Goal: Communication & Community: Answer question/provide support

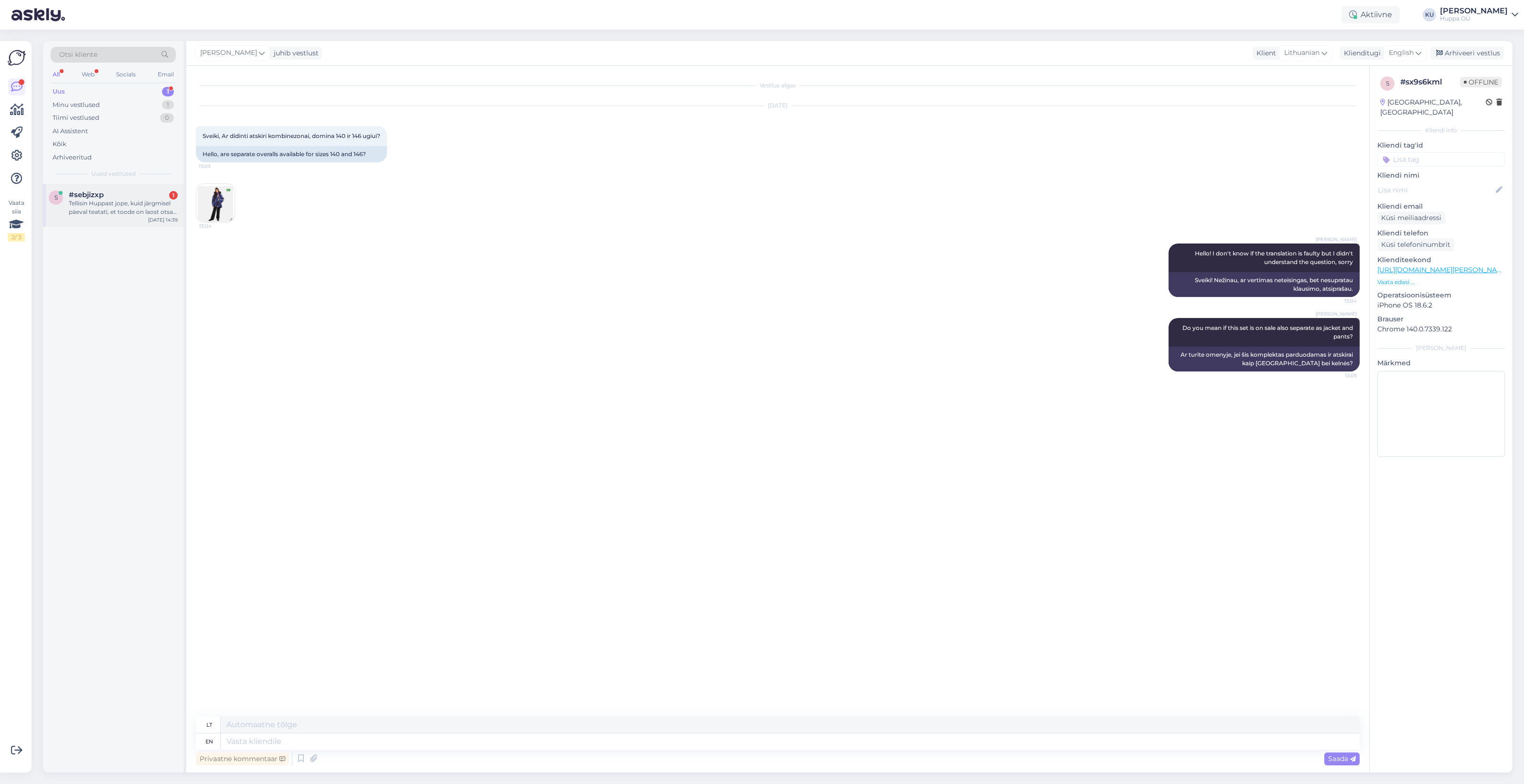
click at [111, 212] on div "Tellisin Huppast jope, kuid järgmisel päeval teatati, et toode on laost otsas. …" at bounding box center [123, 208] width 109 height 17
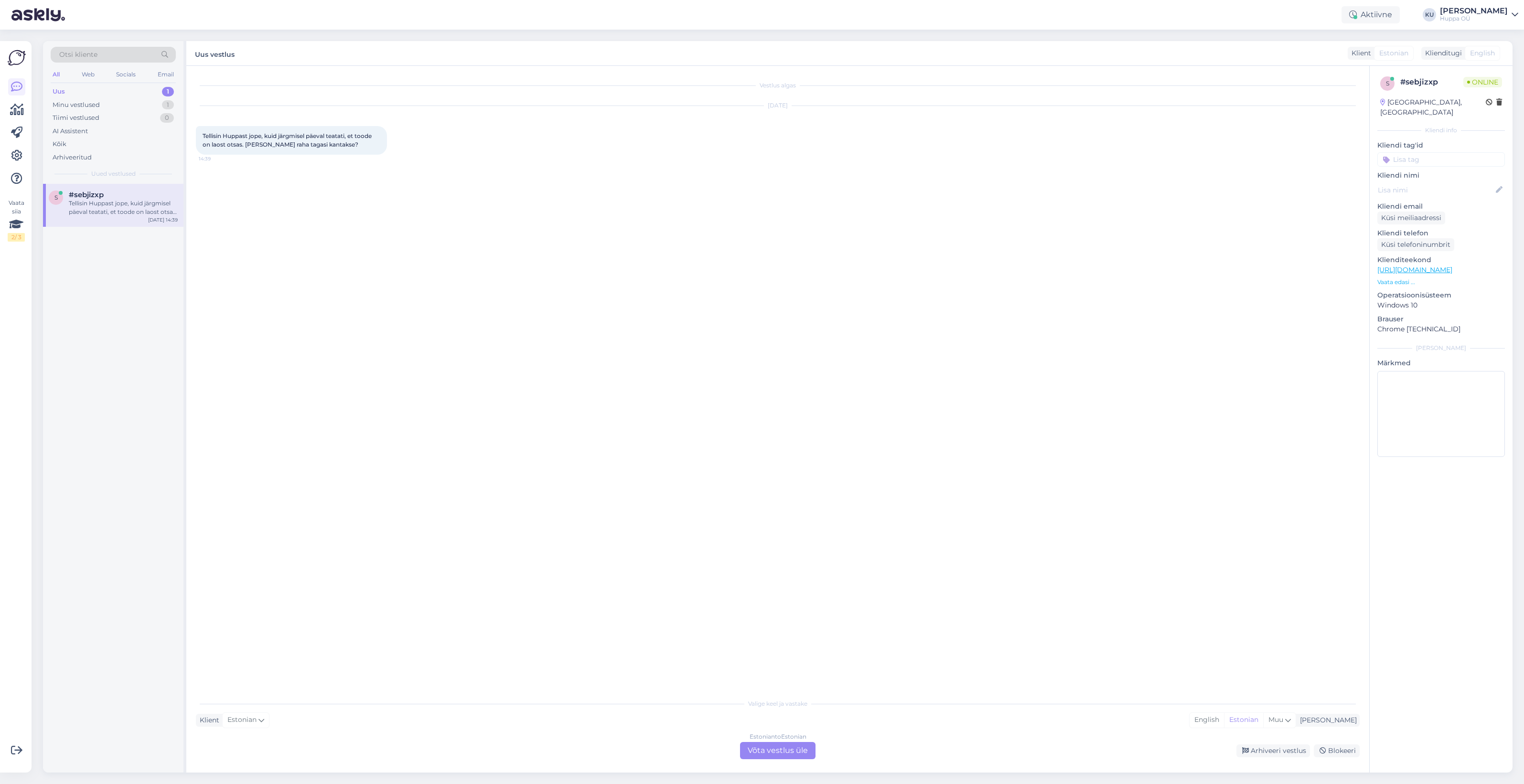
click at [761, 748] on div "Estonian to Estonian Võta vestlus üle" at bounding box center [778, 750] width 76 height 17
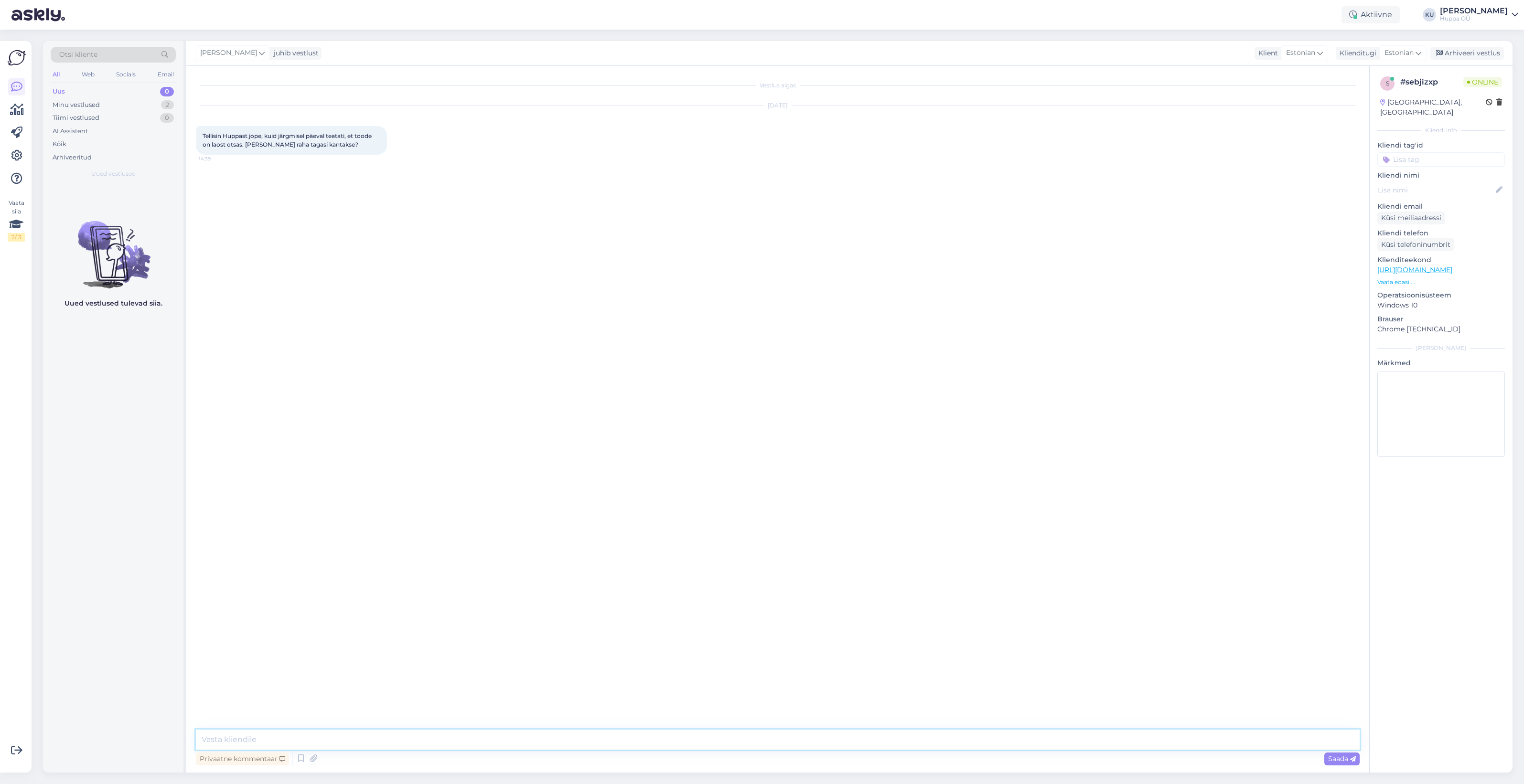
click at [510, 743] on textarea at bounding box center [777, 740] width 1164 height 20
type textarea "Tere! Maksimaalselt [PERSON_NAME]. Kaua olete oodanud?"
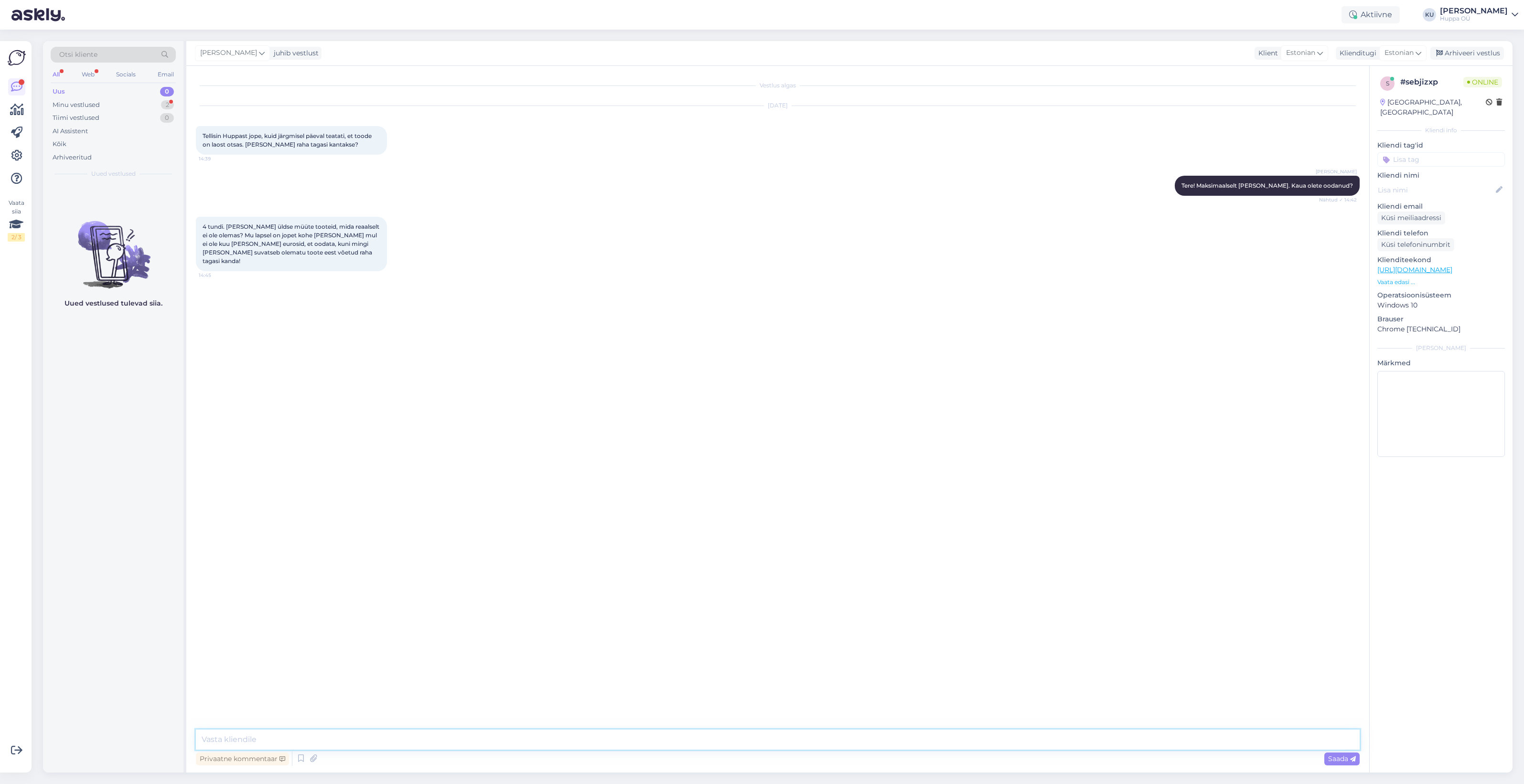
click at [305, 740] on textarea at bounding box center [777, 740] width 1164 height 20
type textarea "[PERSON_NAME] lihtsalt juhtub, et toode osteti muu platvormi kaudu või [PERSON_…"
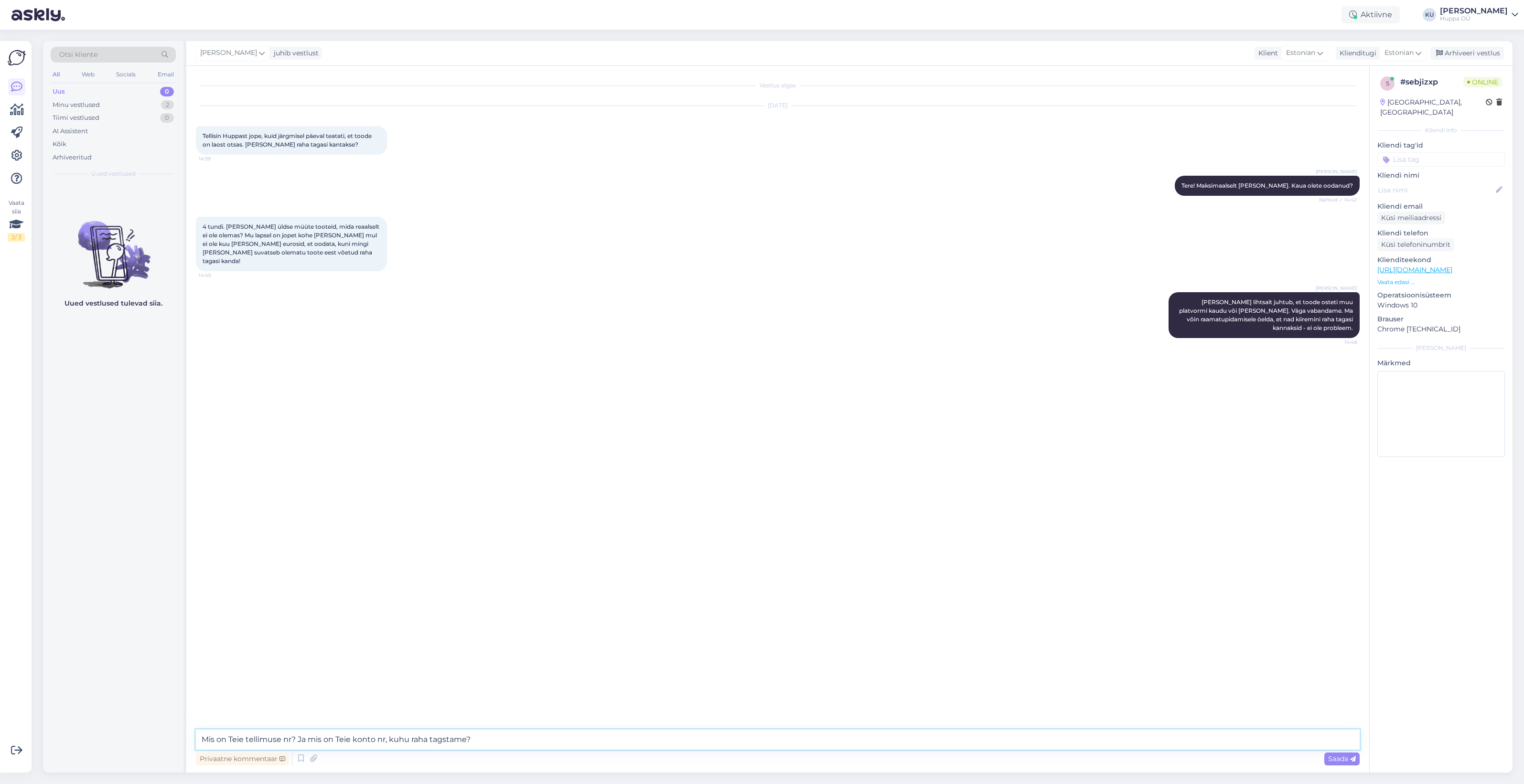
click at [443, 737] on textarea "Mis on Teie tellimuse nr? Ja mis on Teie konto nr, kuhu raha tagstame?" at bounding box center [777, 740] width 1164 height 20
type textarea "Mis on Teie tellimuse nr? Ja mis on Teie konto nr, kuhu raha tagastame?"
click at [1324, 756] on div "Saada" at bounding box center [1342, 759] width 35 height 13
click at [145, 103] on div "Minu vestlused 2" at bounding box center [114, 105] width 125 height 14
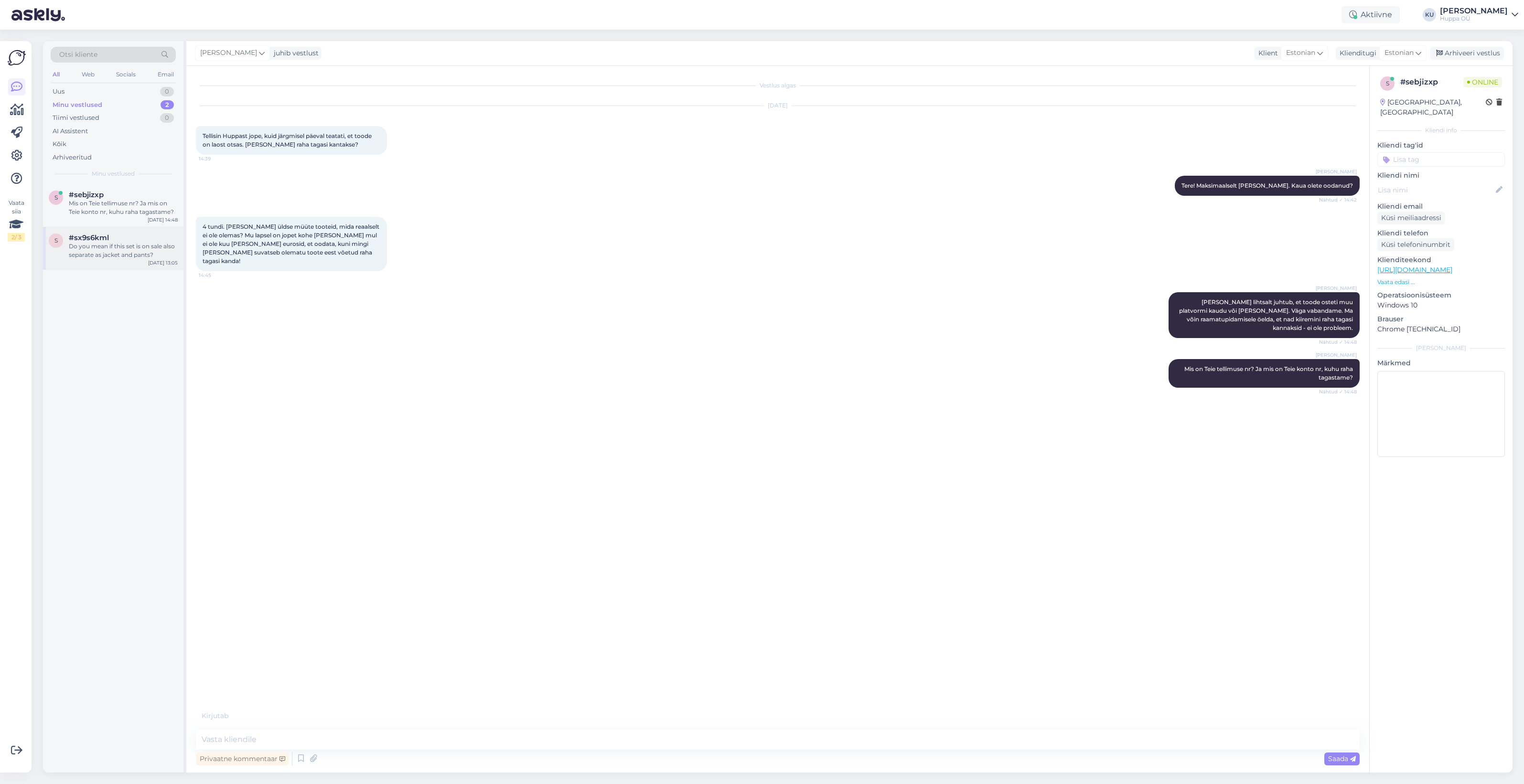
click at [109, 247] on div "Do you mean if this set is on sale also separate as jacket and pants?" at bounding box center [123, 250] width 109 height 17
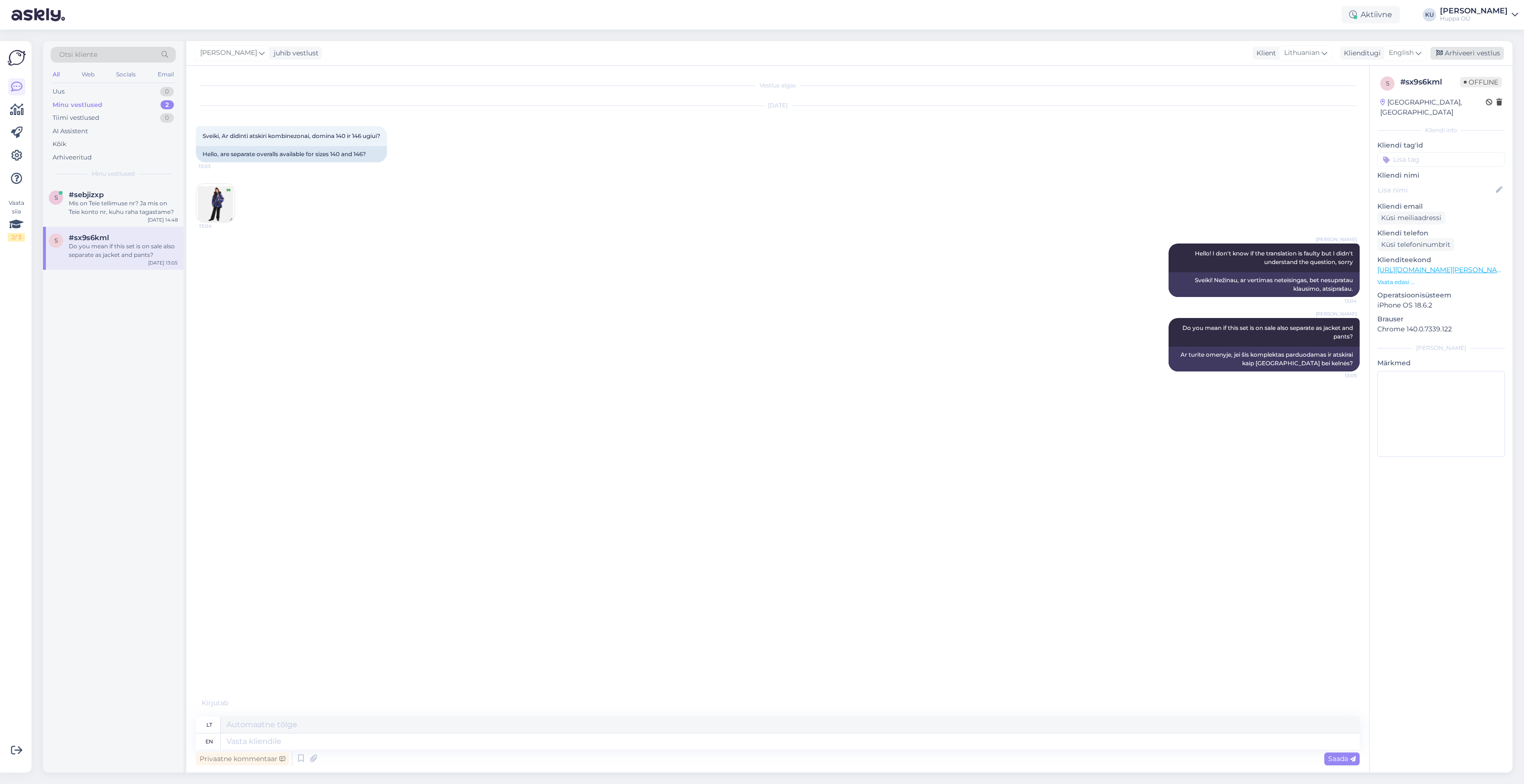
click at [1469, 48] on div "Arhiveeri vestlus" at bounding box center [1467, 53] width 73 height 13
click at [116, 202] on div "Mis on Teie tellimuse nr? Ja mis on Teie konto nr, kuhu raha tagastame?" at bounding box center [123, 208] width 109 height 17
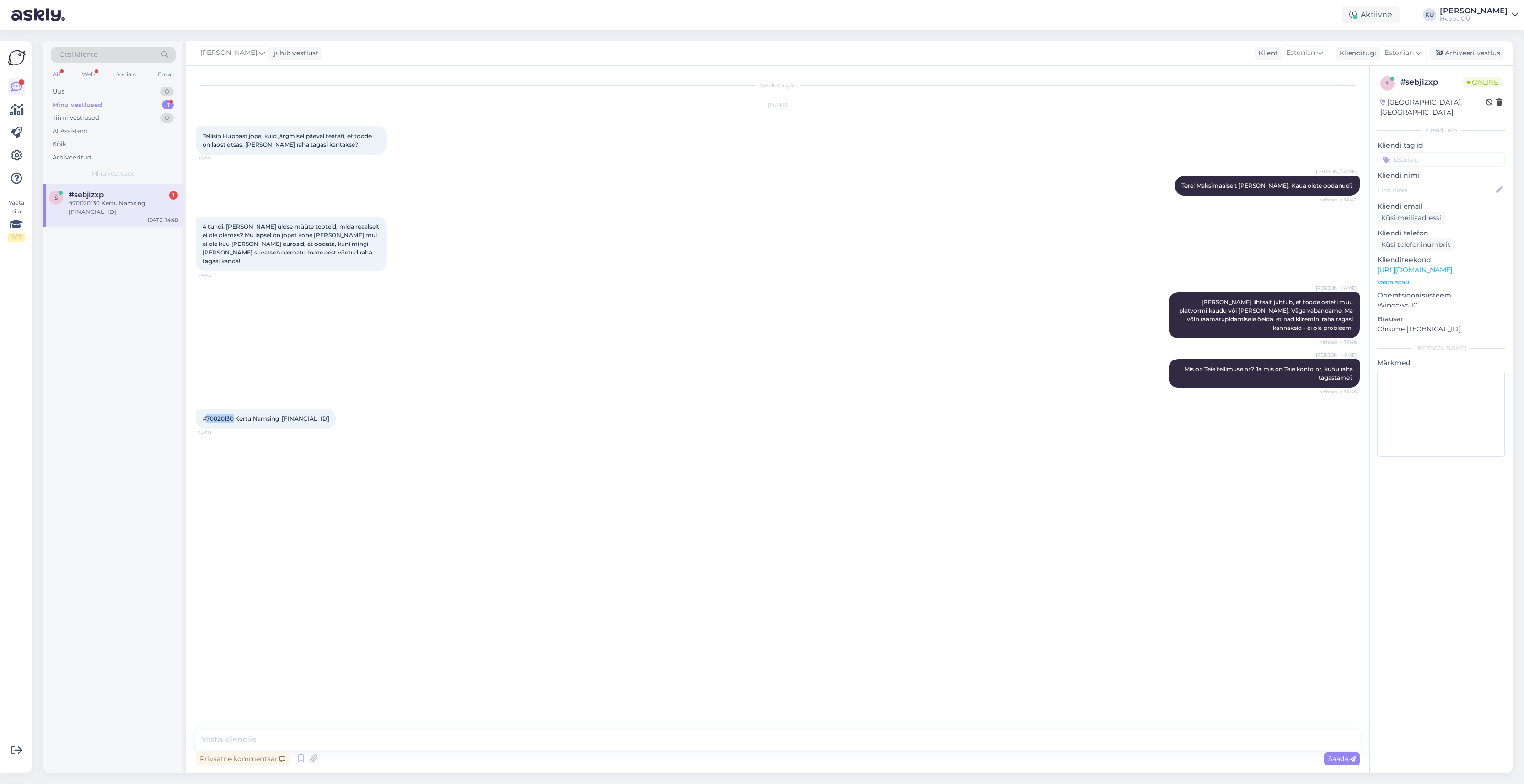
drag, startPoint x: 233, startPoint y: 412, endPoint x: 208, endPoint y: 409, distance: 25.2
click at [208, 415] on span "#70020130 Kertu Namsing [FINANCIAL_ID]" at bounding box center [266, 419] width 127 height 7
copy span "70020130"
drag, startPoint x: 359, startPoint y: 410, endPoint x: 237, endPoint y: 409, distance: 122.0
click at [237, 409] on div "#70020130 Kertu Namsing EE421010052009494008 14:50" at bounding box center [266, 419] width 140 height 20
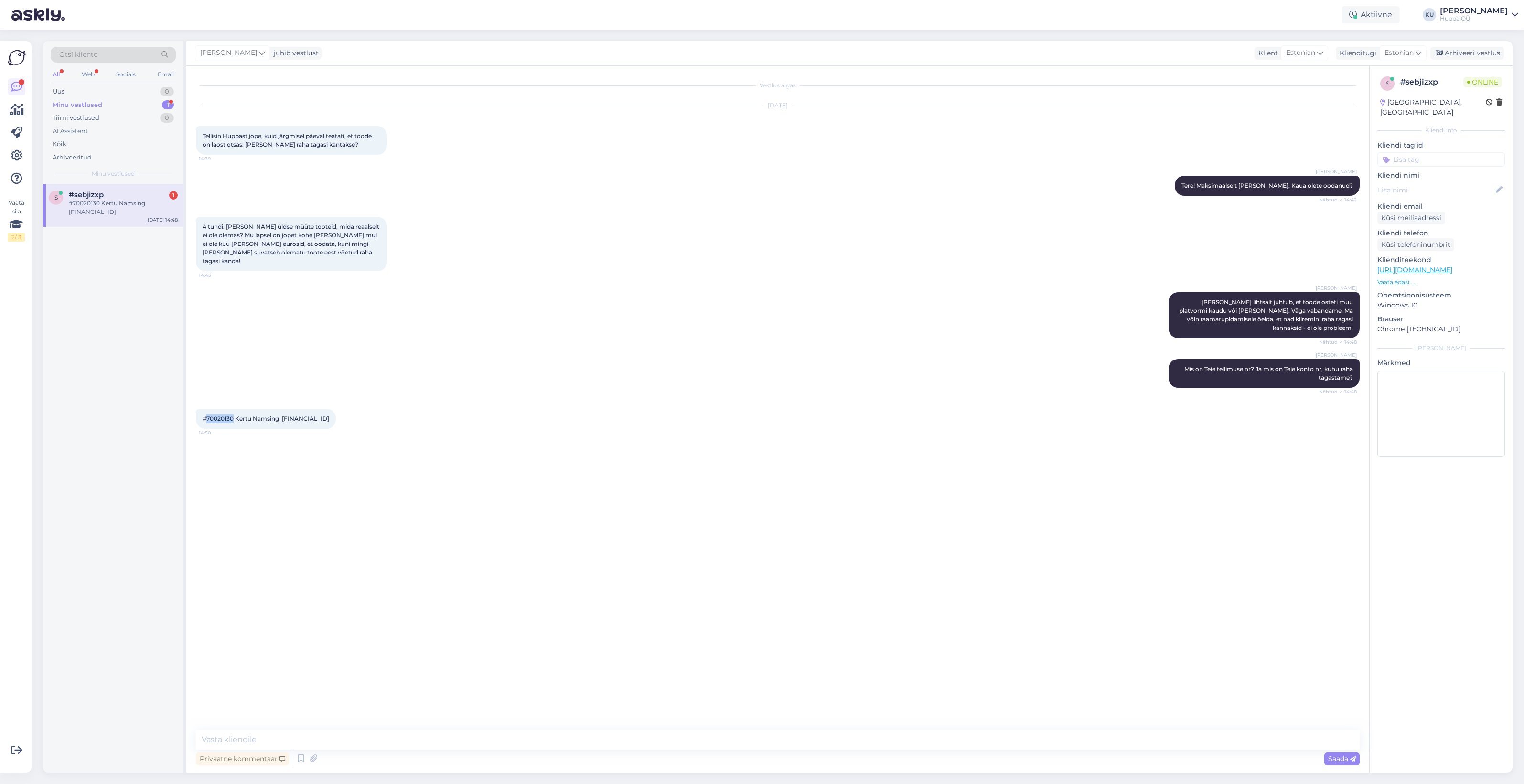
copy span "Kertu Namsing EE421010052009494008"
click at [109, 209] on div "#70020130 Kertu Namsing [FINANCIAL_ID]" at bounding box center [123, 208] width 109 height 17
click at [344, 733] on textarea at bounding box center [777, 740] width 1164 height 20
type textarea "Andsin info edasi."
click at [1336, 763] on div "Saada" at bounding box center [1342, 759] width 35 height 13
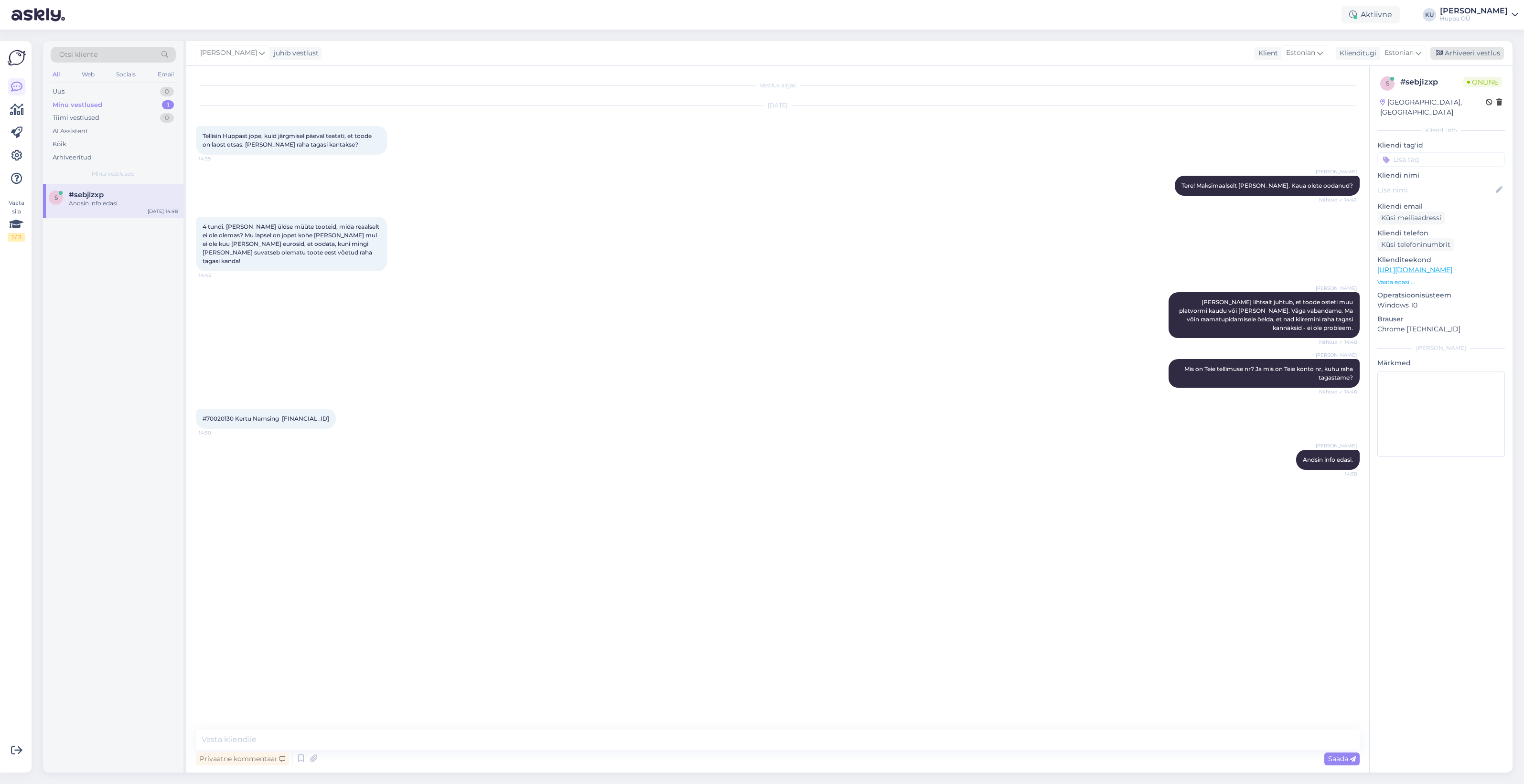
click at [1461, 53] on div "Arhiveeri vestlus" at bounding box center [1467, 53] width 73 height 13
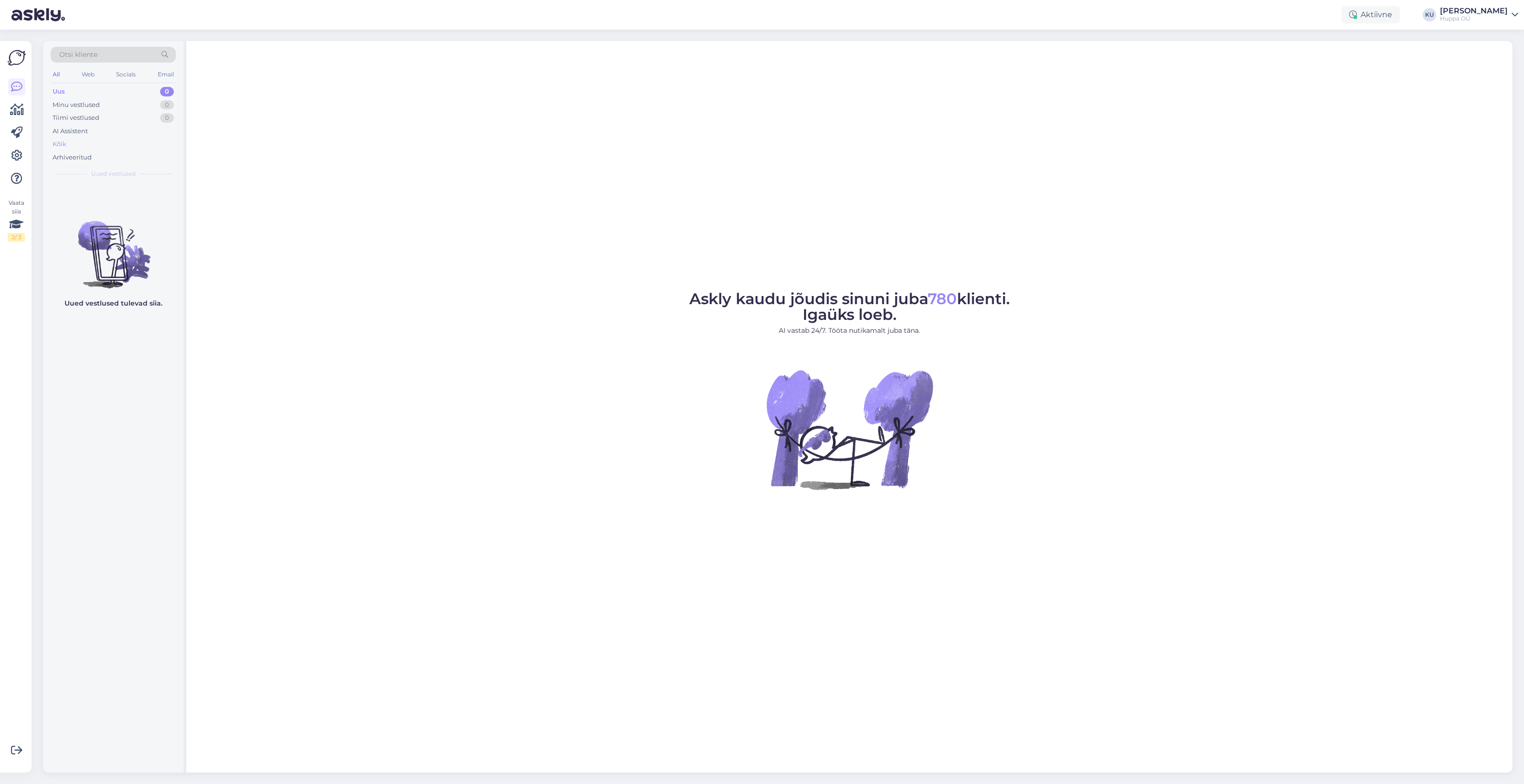
click at [83, 150] on div "Kõik" at bounding box center [114, 144] width 125 height 14
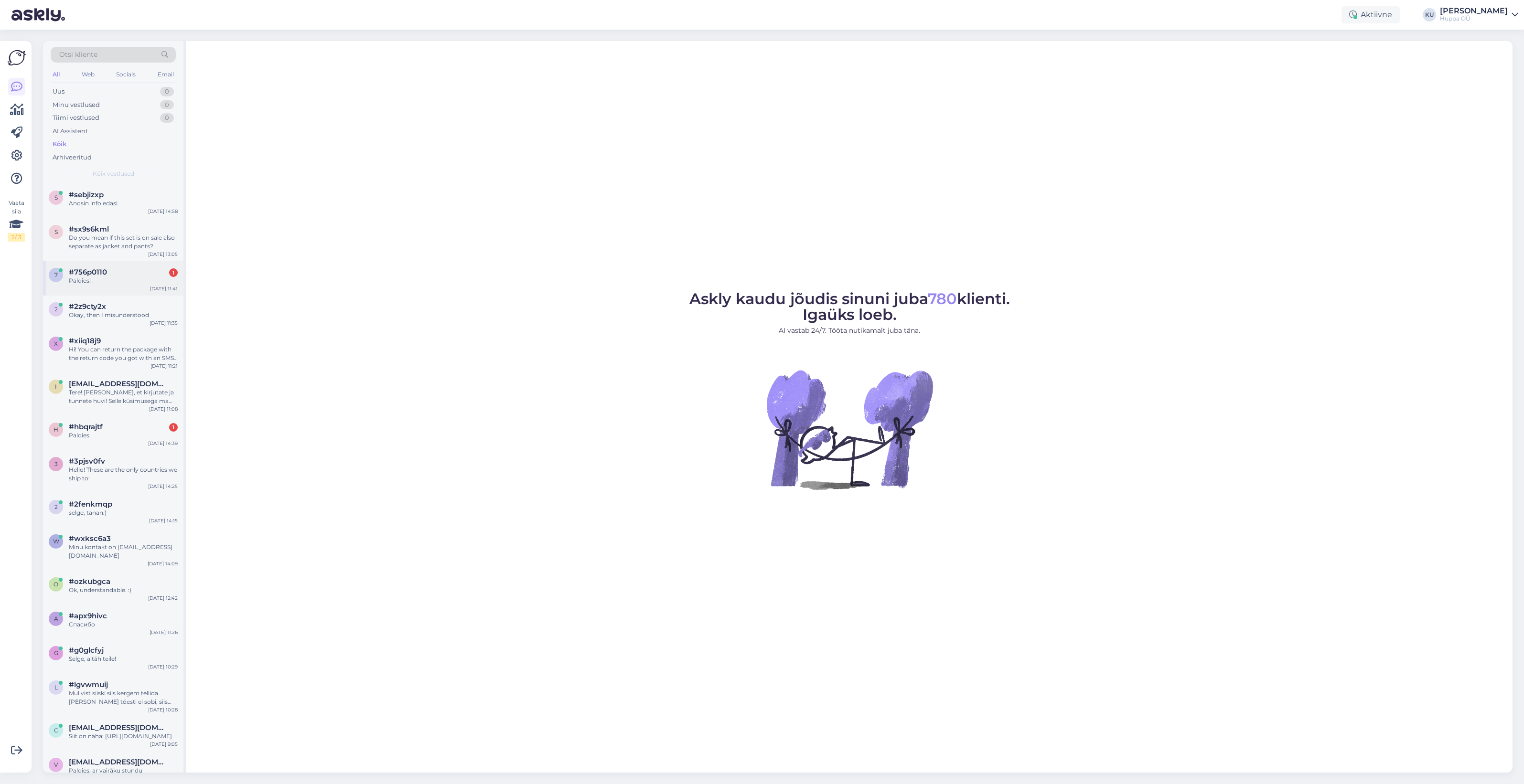
click at [127, 278] on div "Paldies!" at bounding box center [123, 281] width 109 height 9
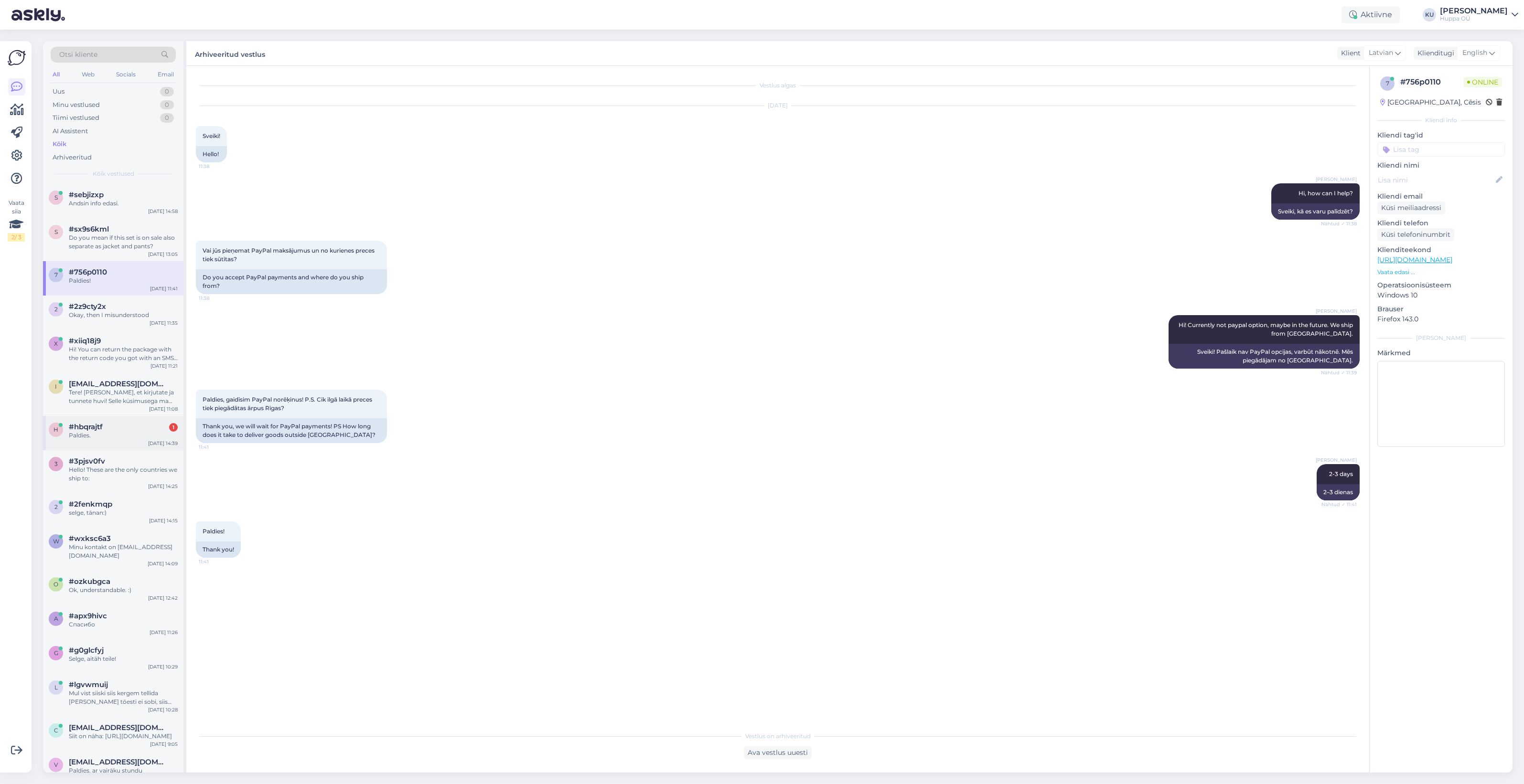
click at [138, 440] on div "h #hbqrajtf 1 Paldies. [DATE] 14:39" at bounding box center [113, 433] width 140 height 34
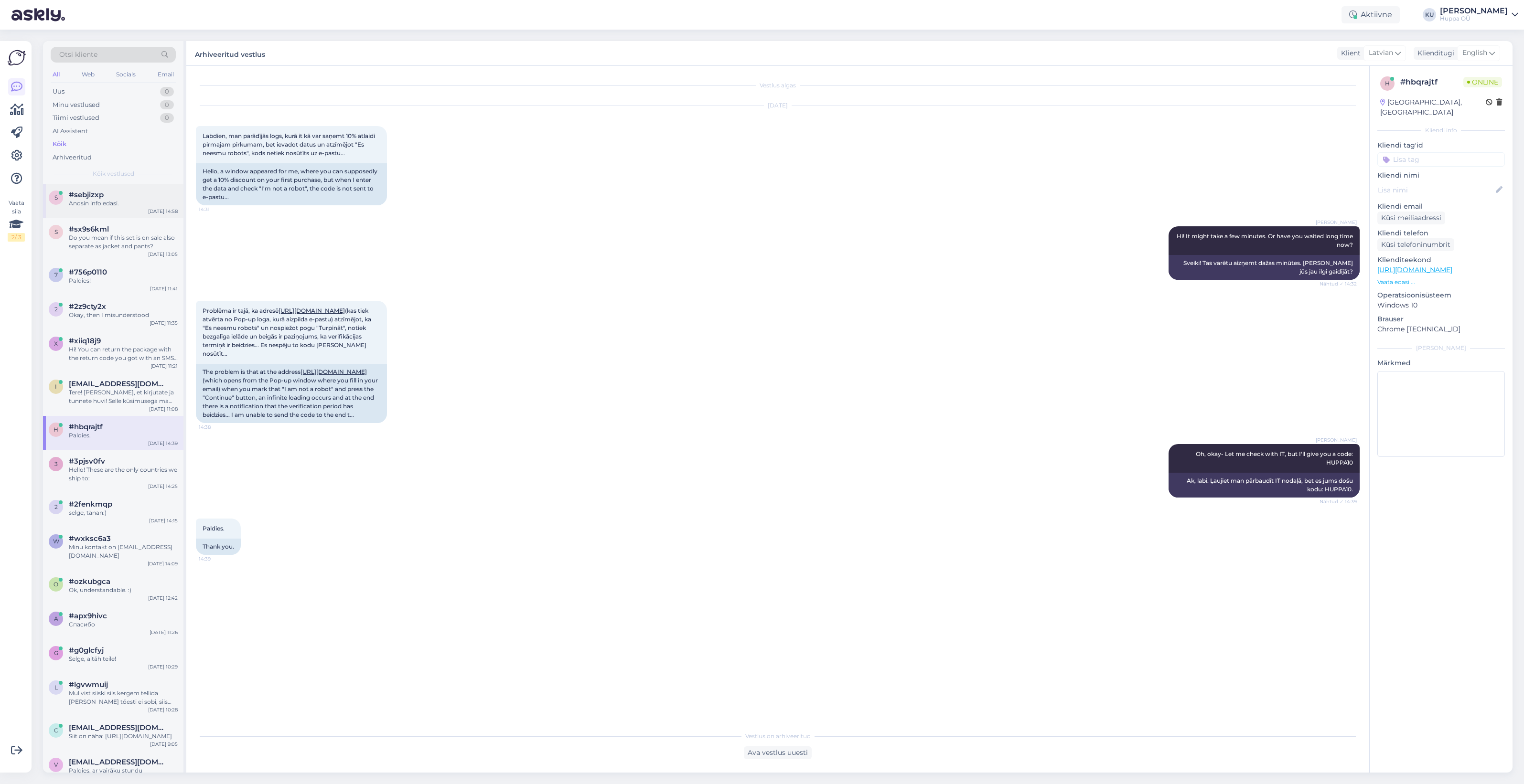
click at [120, 209] on div "s #sebjizxp Andsin info edasi. [DATE] 14:58" at bounding box center [113, 201] width 140 height 34
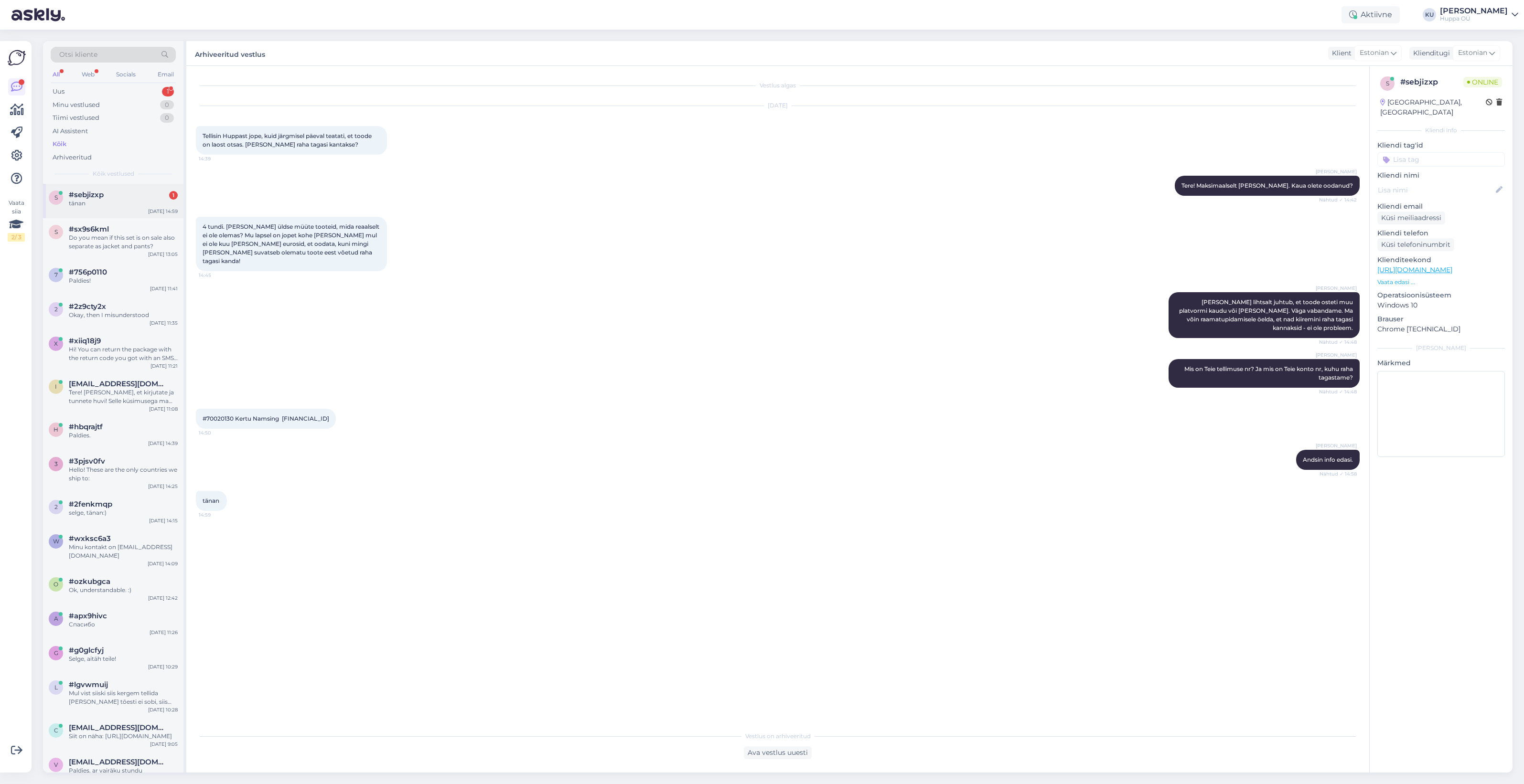
click at [104, 195] on div "#sebjizxp 1" at bounding box center [123, 195] width 109 height 9
click at [1272, 746] on div "Arhiveeri vestlus" at bounding box center [1273, 751] width 73 height 13
click at [83, 89] on div "Uus 0" at bounding box center [114, 92] width 125 height 14
